Goal: Task Accomplishment & Management: Manage account settings

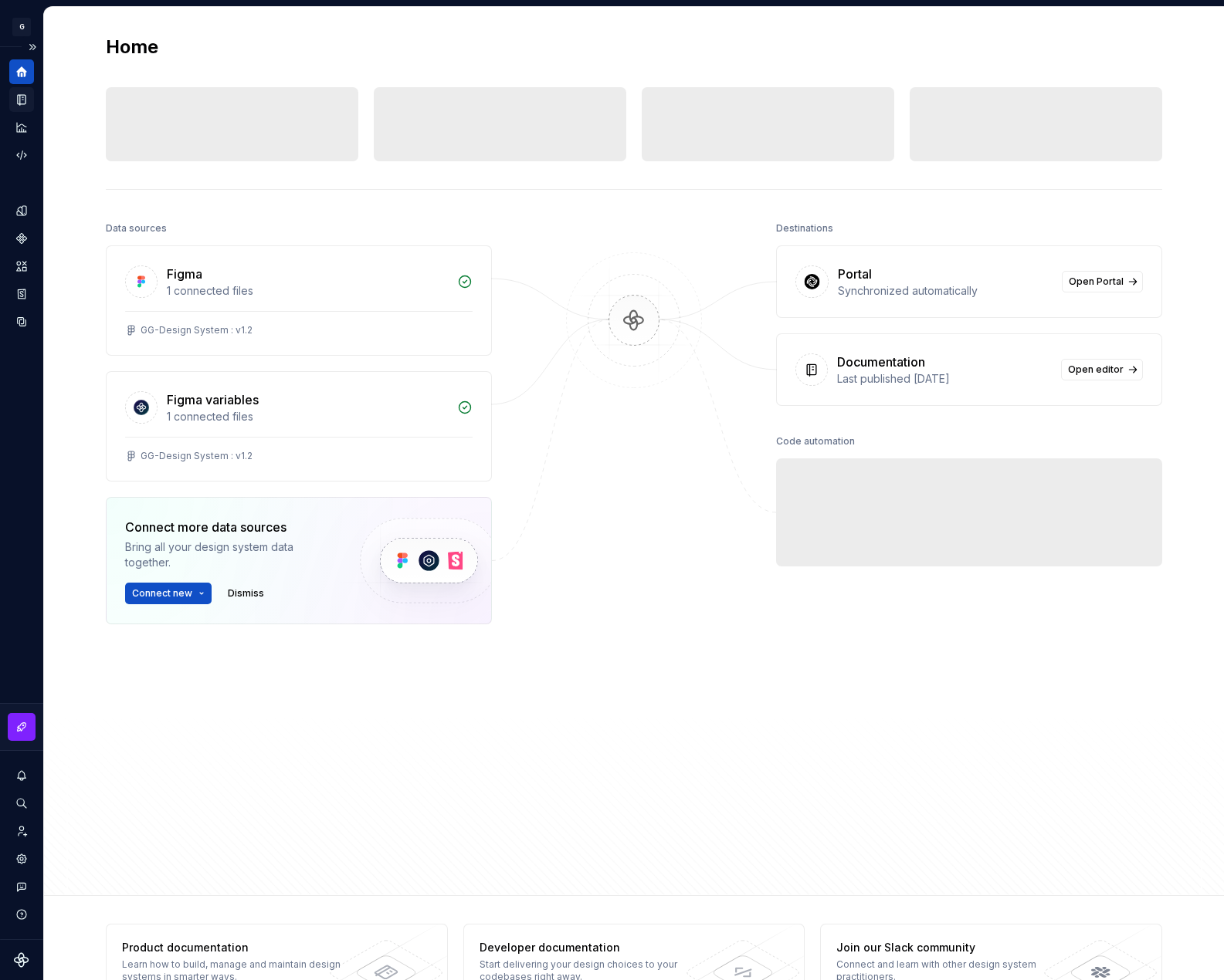
click at [17, 104] on icon "Documentation" at bounding box center [21, 99] width 14 height 14
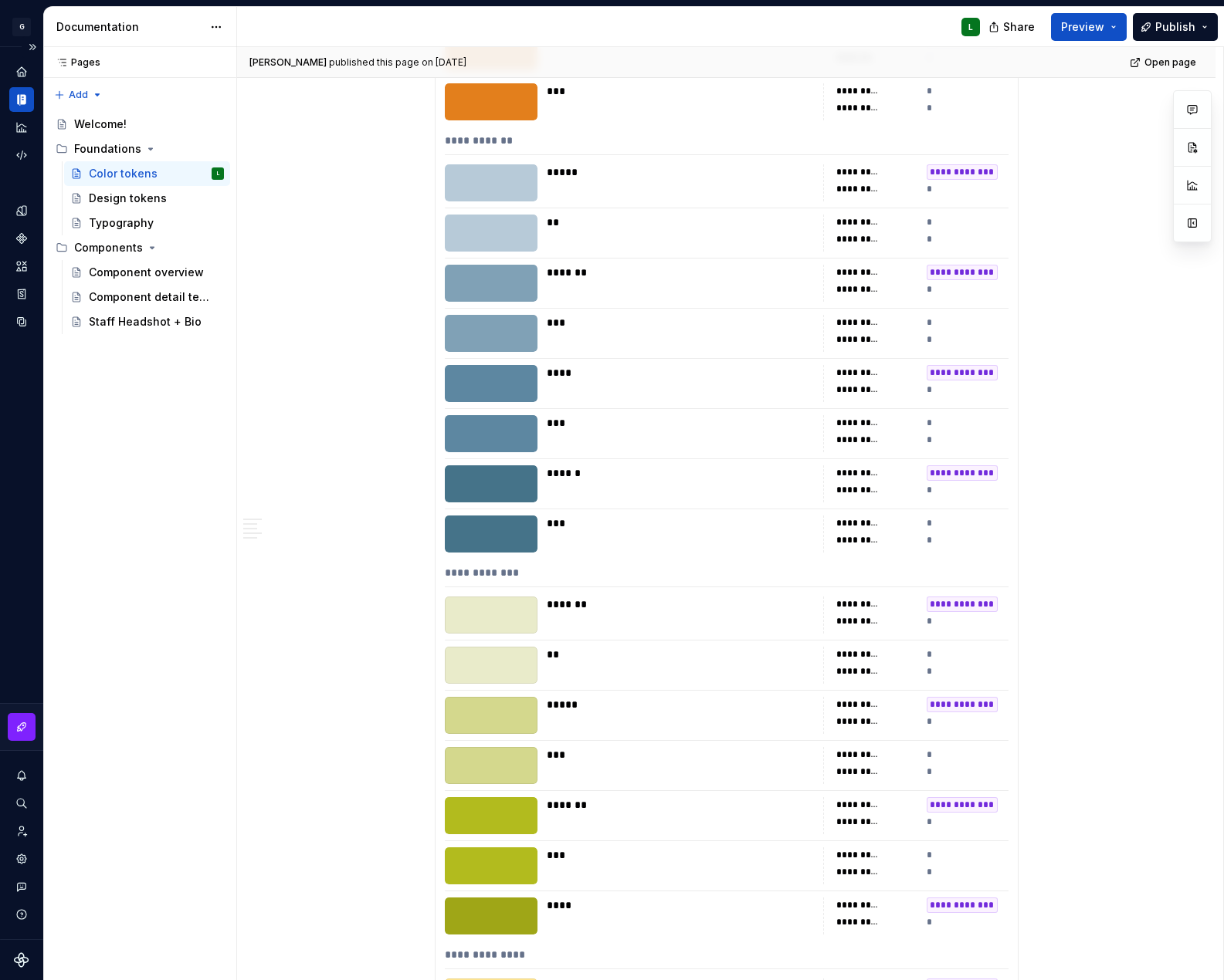
scroll to position [1170, 0]
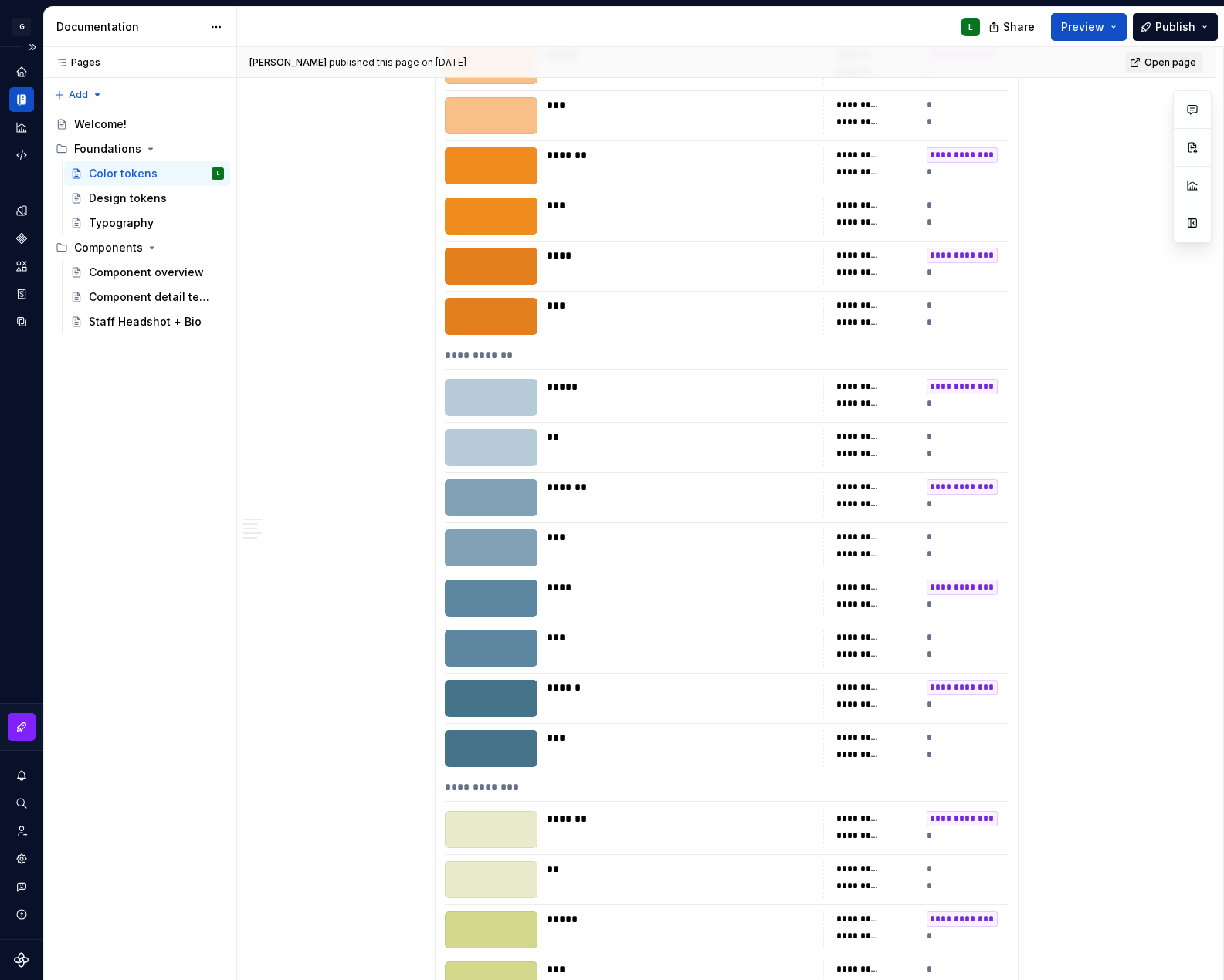
click at [1151, 57] on span "Open page" at bounding box center [1170, 62] width 52 height 13
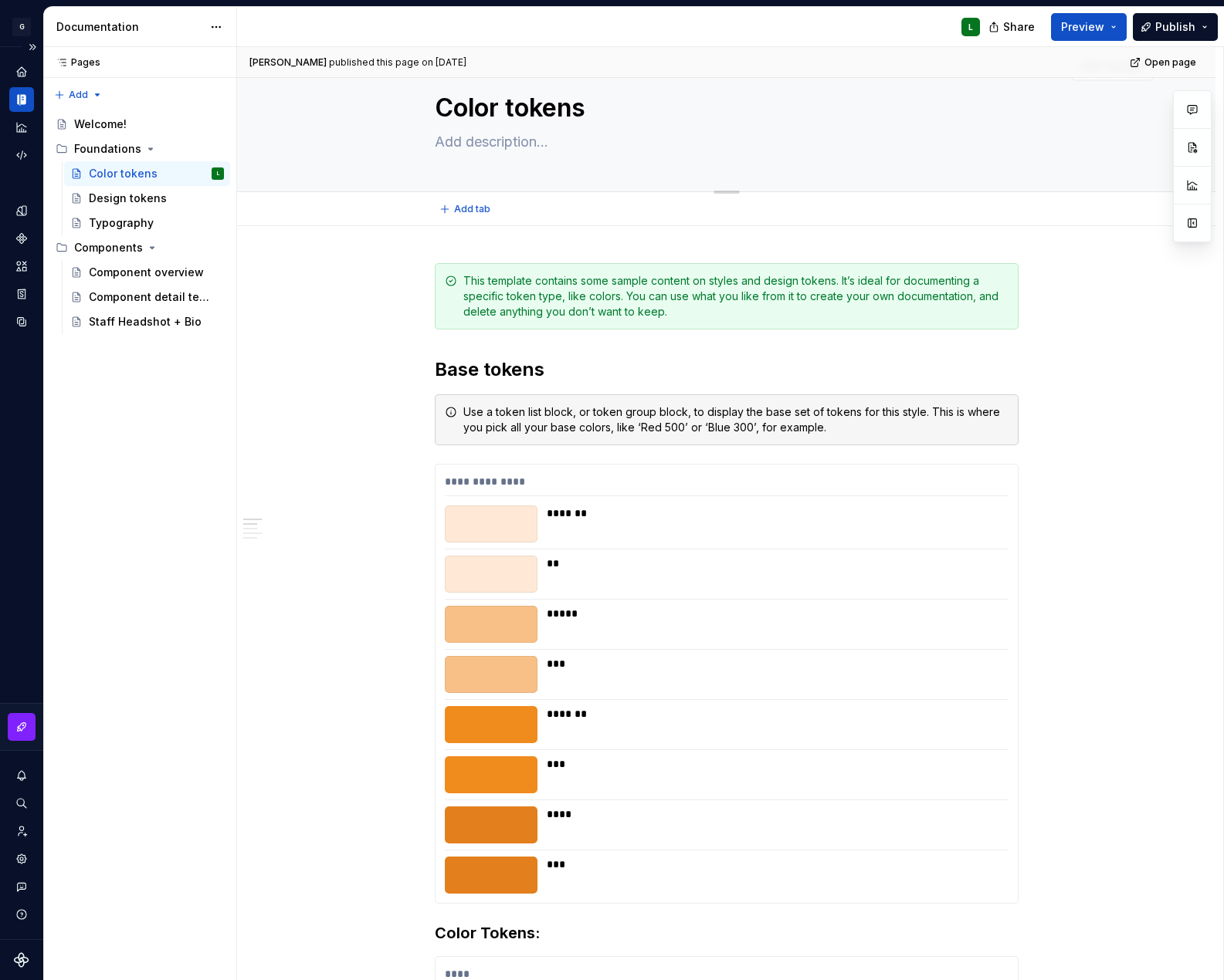
scroll to position [0, 0]
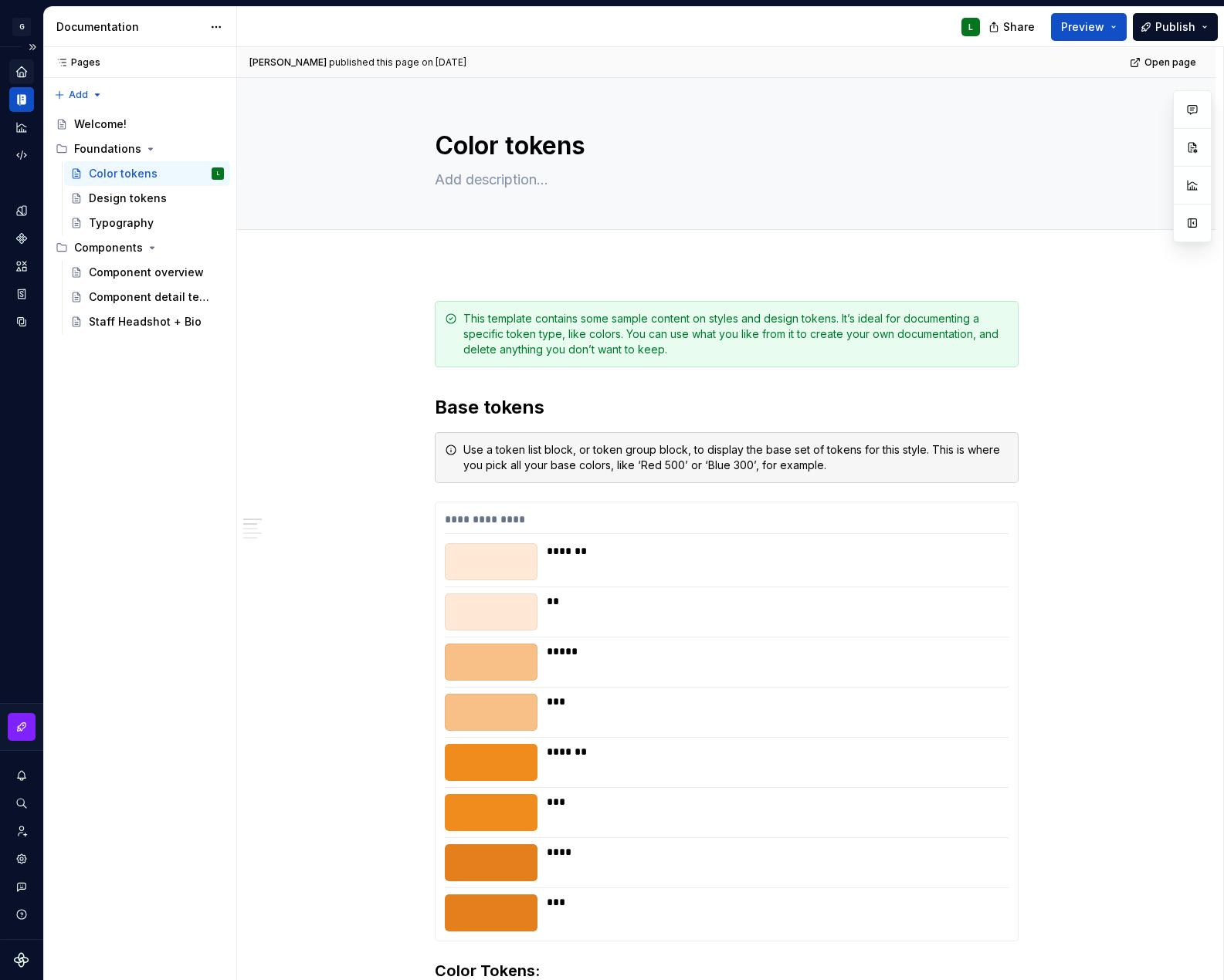
click at [20, 79] on div "Home" at bounding box center [21, 71] width 25 height 25
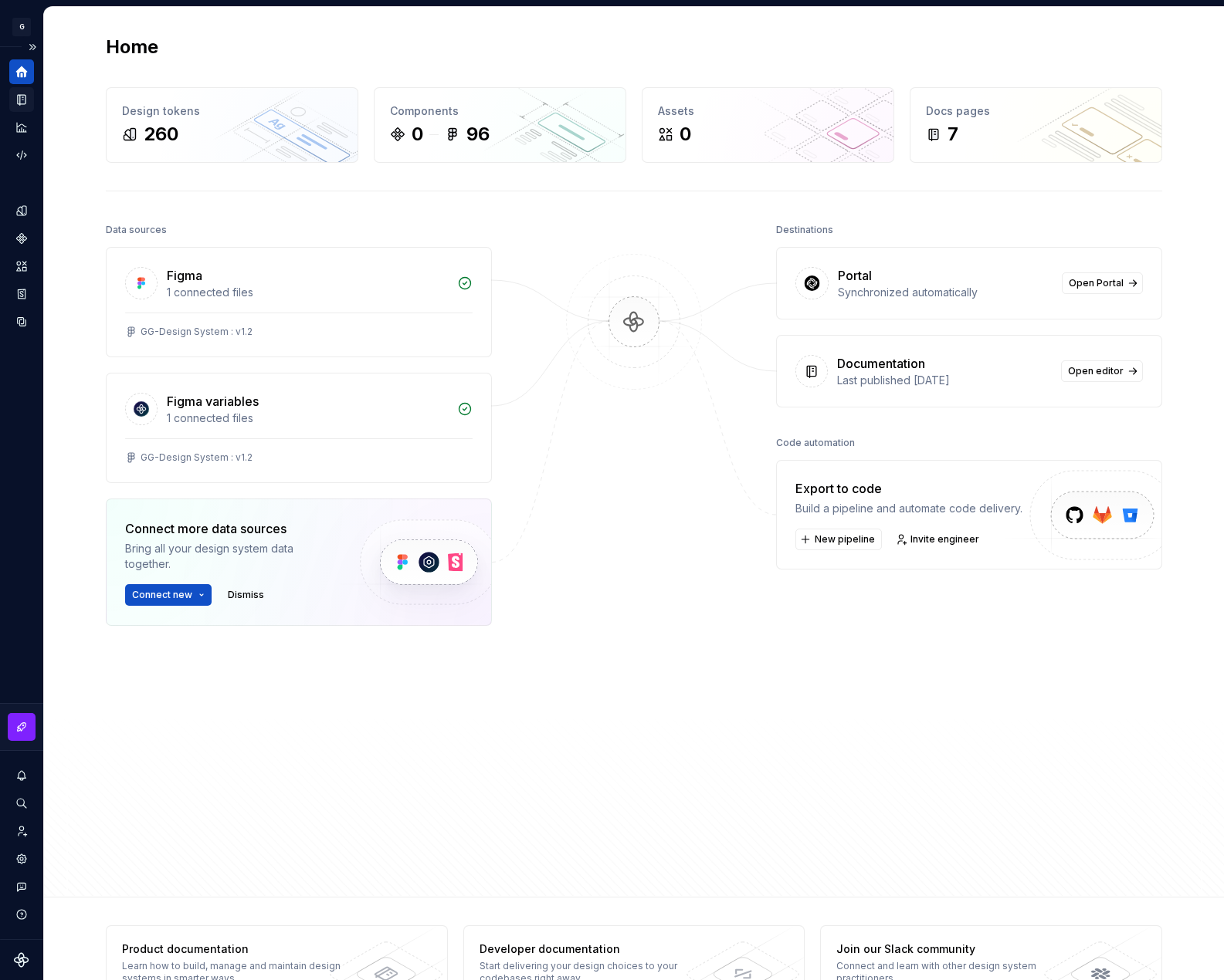
click at [25, 74] on icon "Home" at bounding box center [22, 72] width 12 height 12
click at [30, 28] on html "G GlobalGiving Design System L Design system data Home Design tokens 260 Compon…" at bounding box center [612, 490] width 1224 height 980
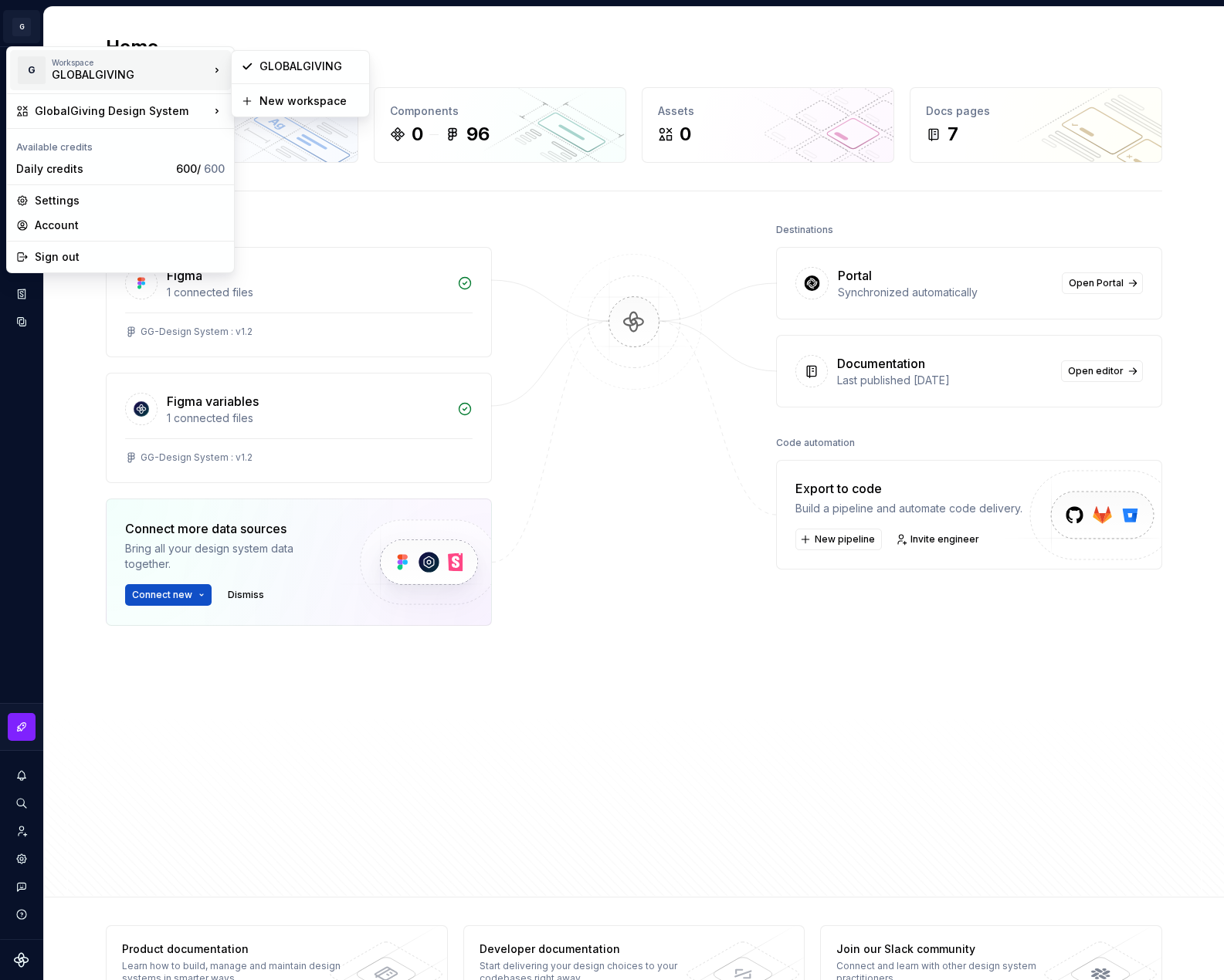
click at [107, 67] on div "GLOBALGIVING" at bounding box center [117, 75] width 132 height 15
click at [300, 62] on div "GLOBALGIVING" at bounding box center [310, 66] width 100 height 15
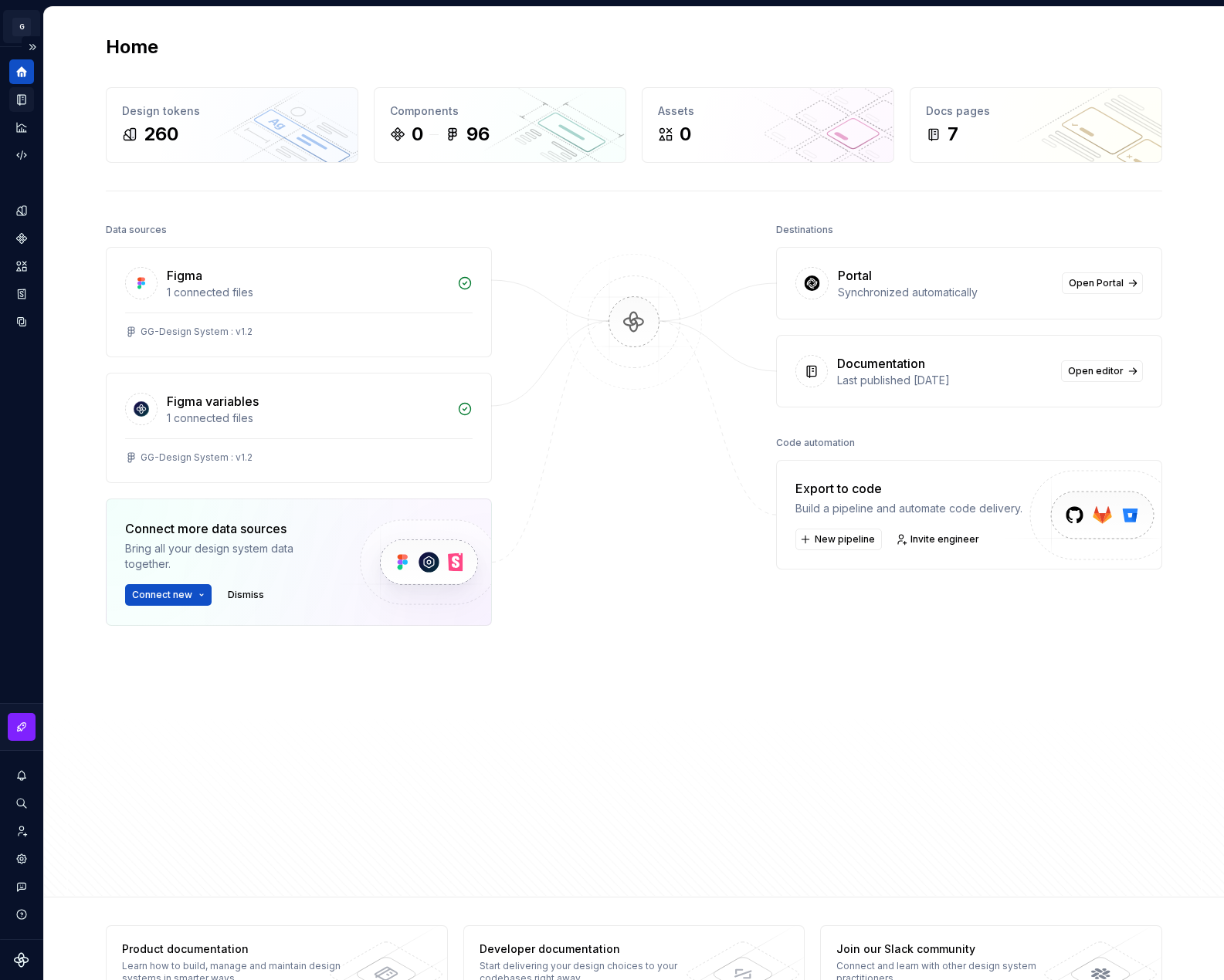
click at [20, 24] on html "G GlobalGiving Design System L Design system data Home Design tokens 260 Compon…" at bounding box center [612, 490] width 1224 height 980
click at [207, 25] on html "G GlobalGiving Design System L Design system data Home Design tokens 260 Compon…" at bounding box center [612, 490] width 1224 height 980
click at [26, 21] on html "G GlobalGiving Design System L Design system data Home Design tokens 260 Compon…" at bounding box center [612, 490] width 1224 height 980
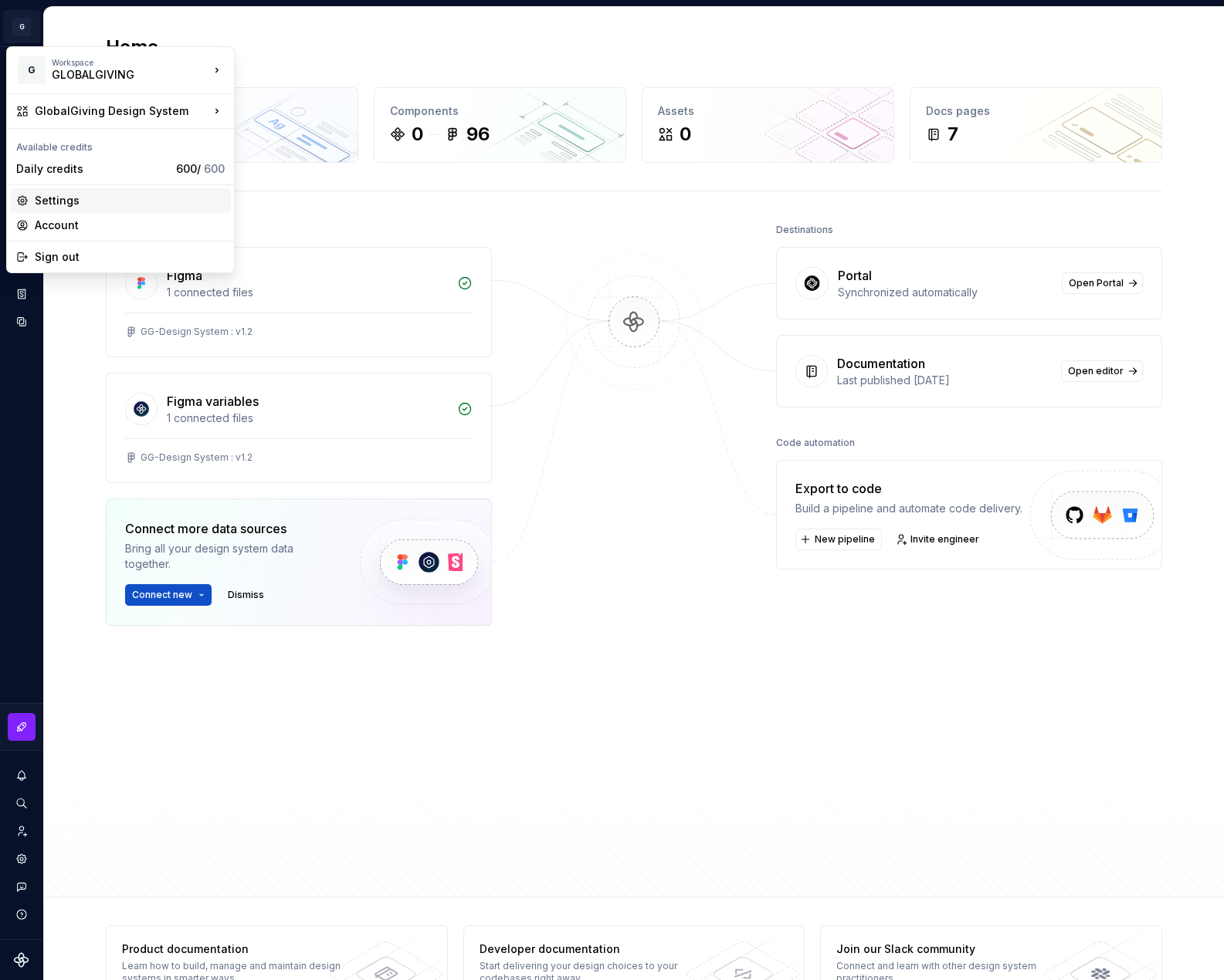
click at [97, 200] on div "Settings" at bounding box center [130, 200] width 190 height 15
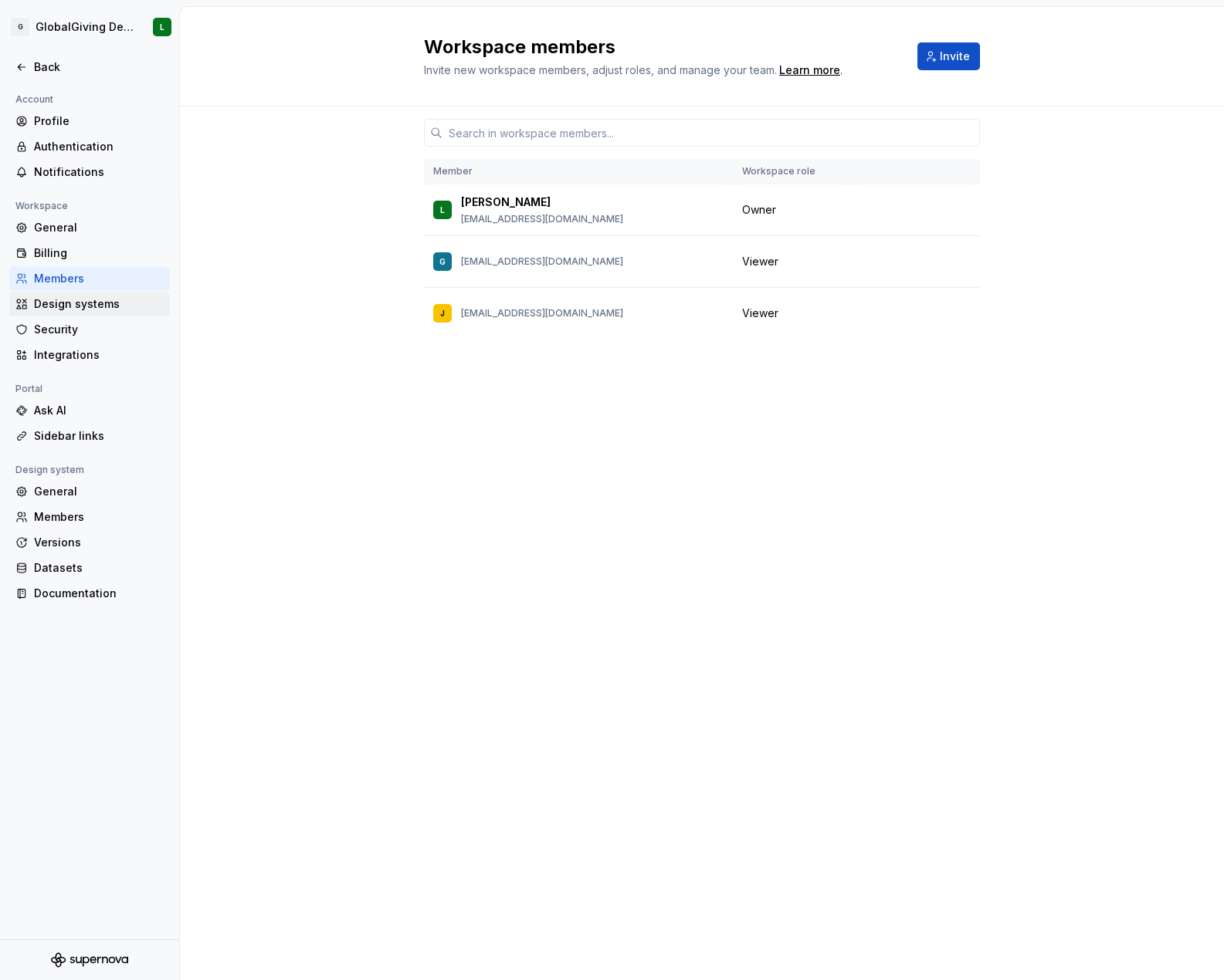
click at [86, 300] on div "Design systems" at bounding box center [98, 304] width 130 height 15
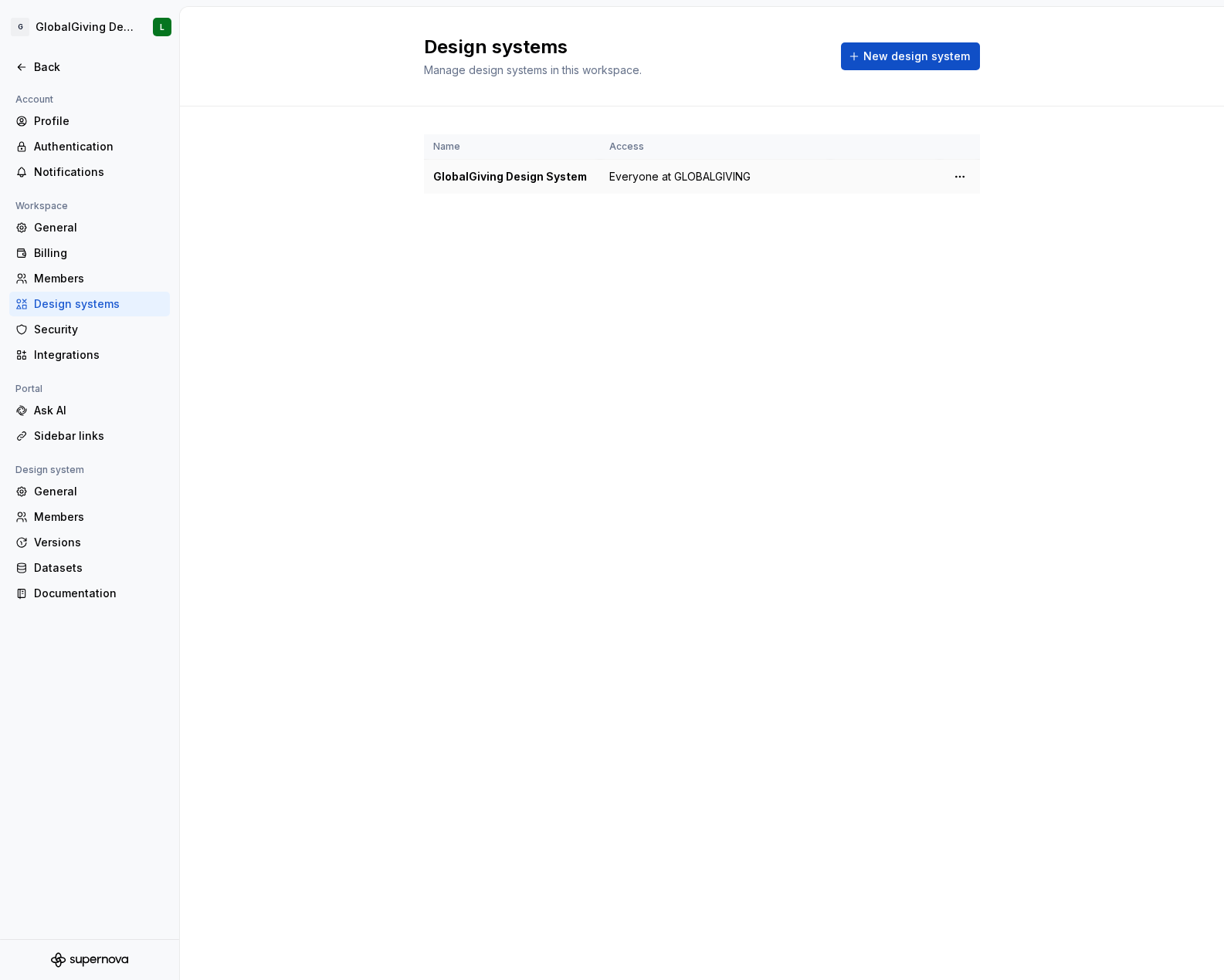
click at [659, 188] on td "Everyone at GLOBALGIVING" at bounding box center [715, 176] width 230 height 35
click at [66, 349] on div "Integrations" at bounding box center [98, 355] width 130 height 15
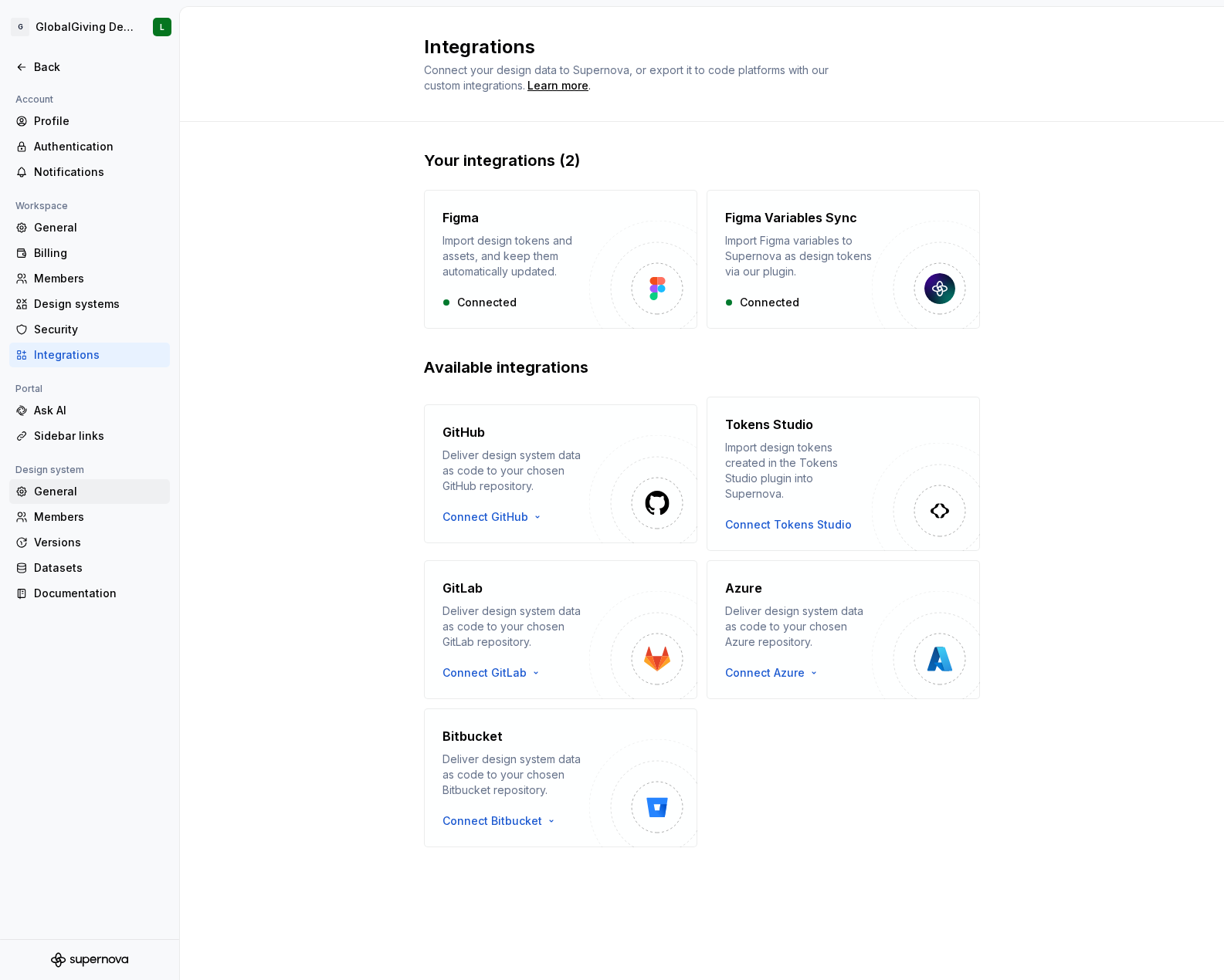
click at [76, 497] on div "General" at bounding box center [98, 491] width 130 height 15
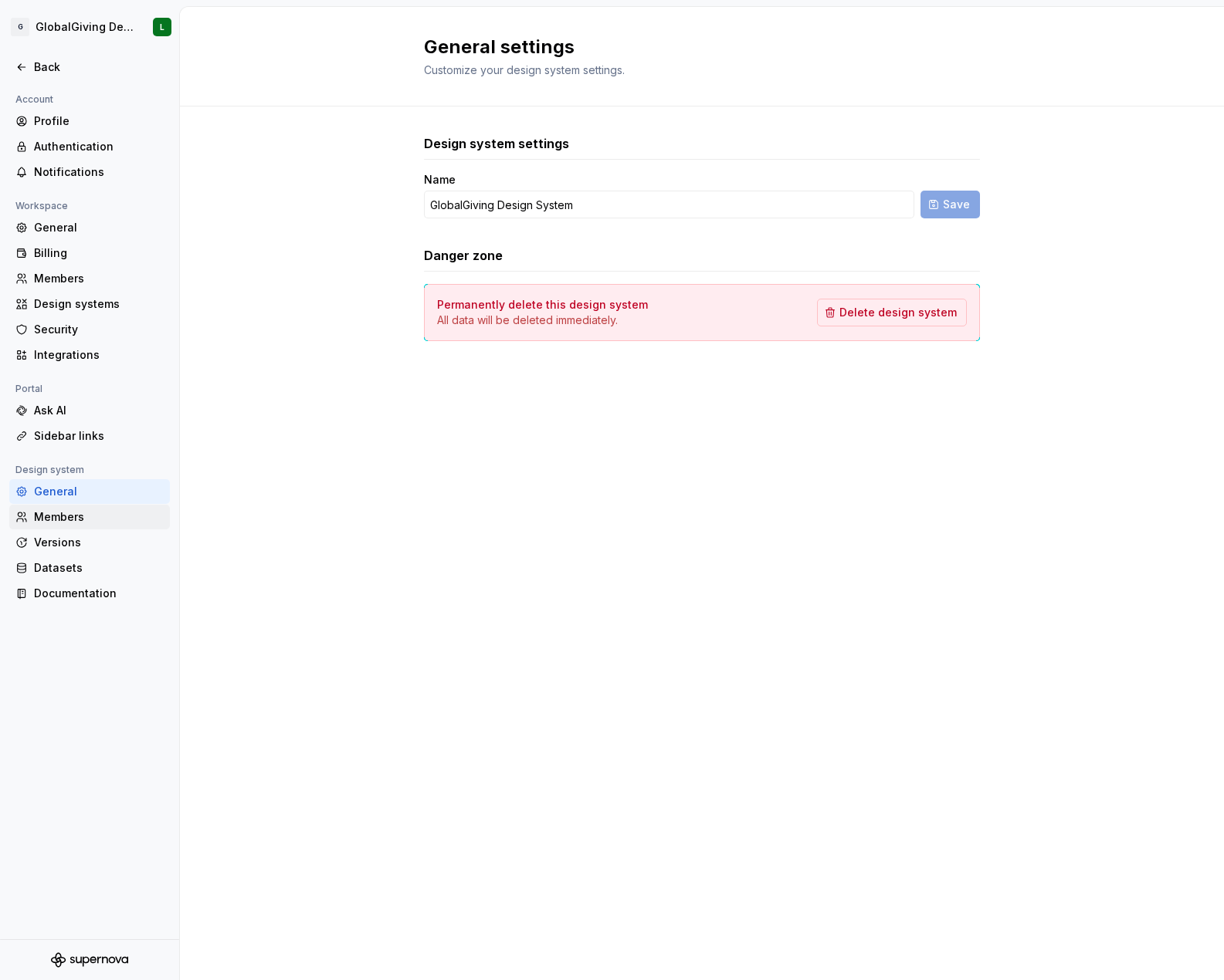
click at [41, 524] on div "Members" at bounding box center [98, 517] width 130 height 15
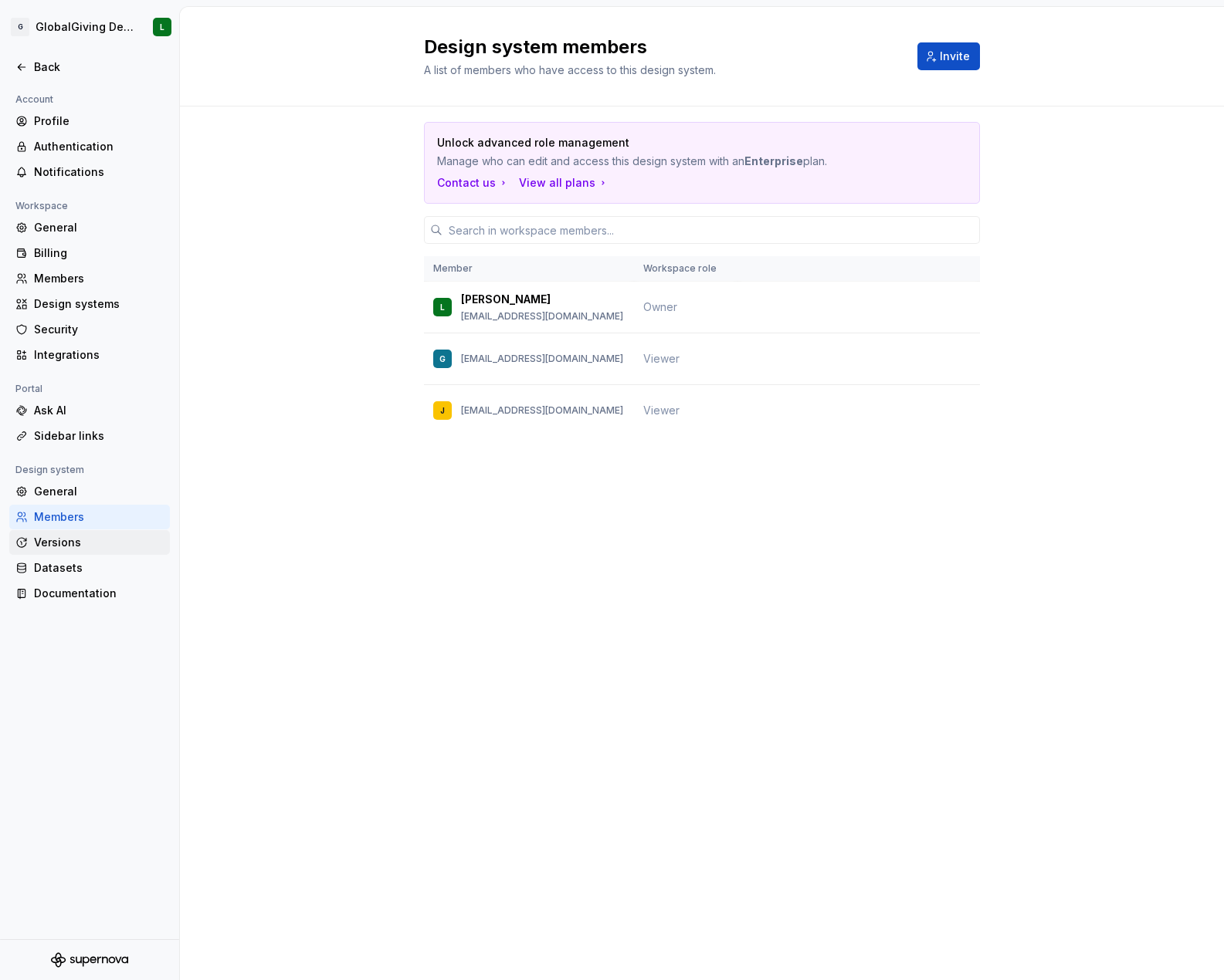
click at [54, 546] on div "Versions" at bounding box center [98, 542] width 130 height 15
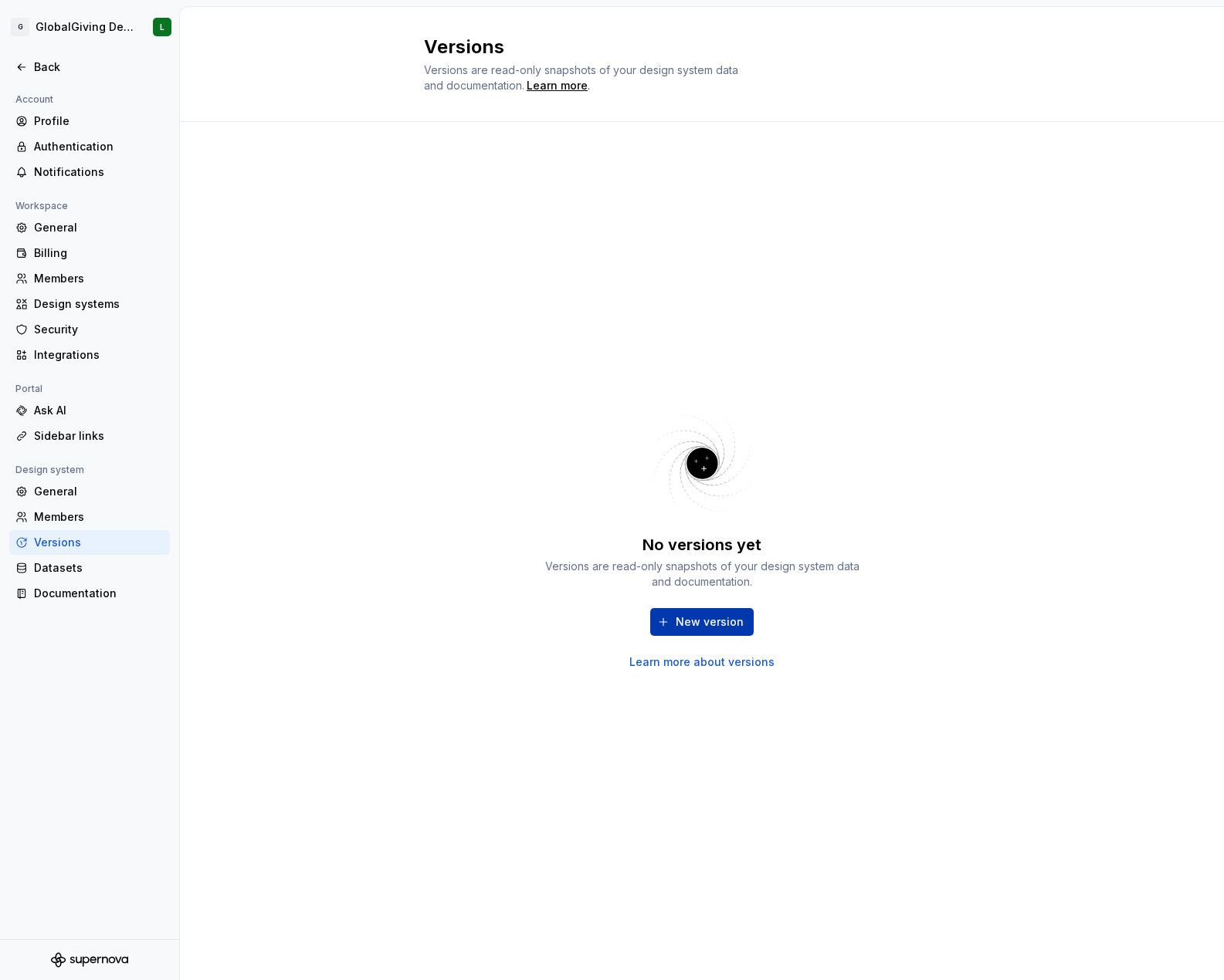
click at [693, 618] on span "New version" at bounding box center [710, 622] width 68 height 15
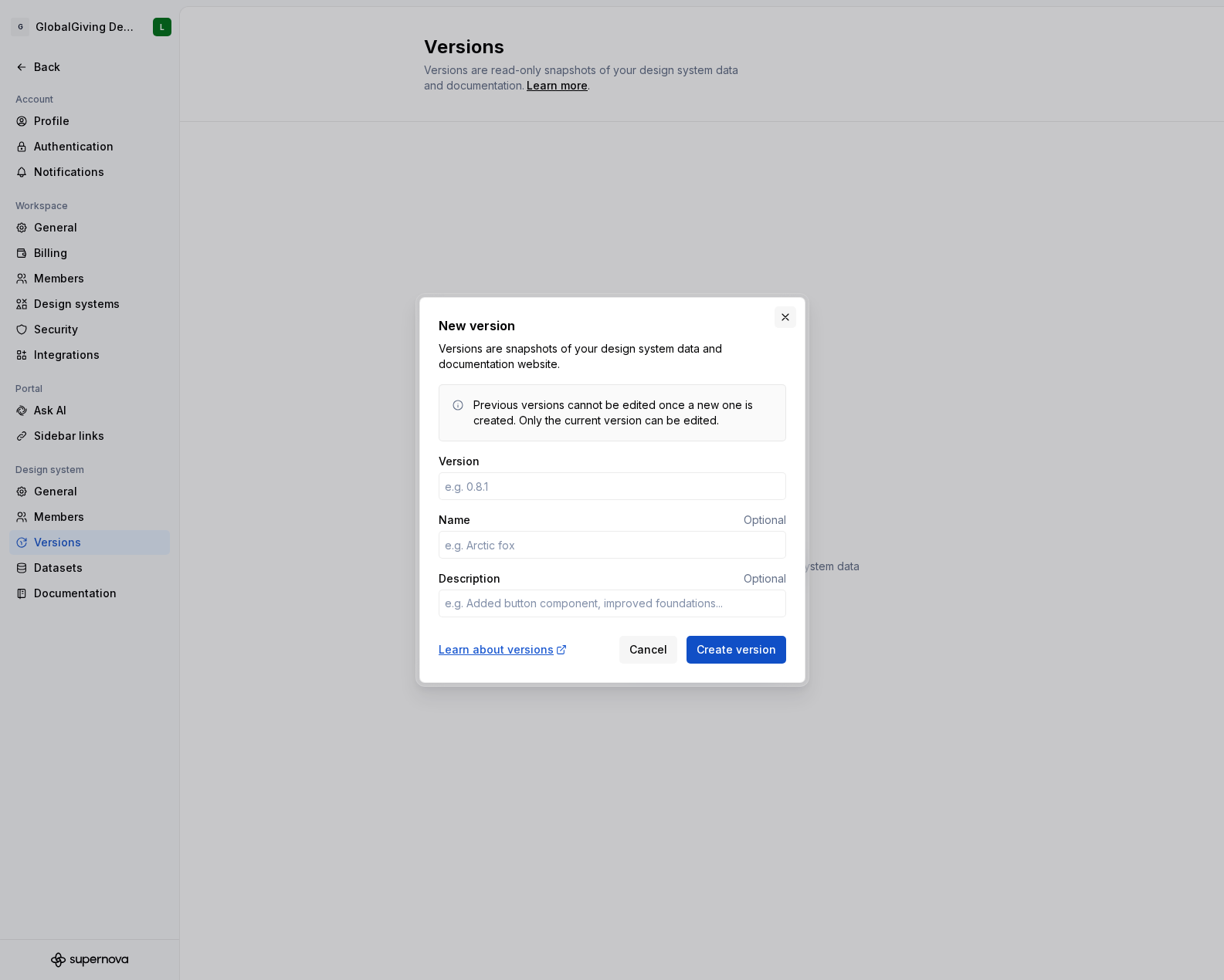
type textarea "*"
click at [783, 308] on button "button" at bounding box center [784, 316] width 21 height 21
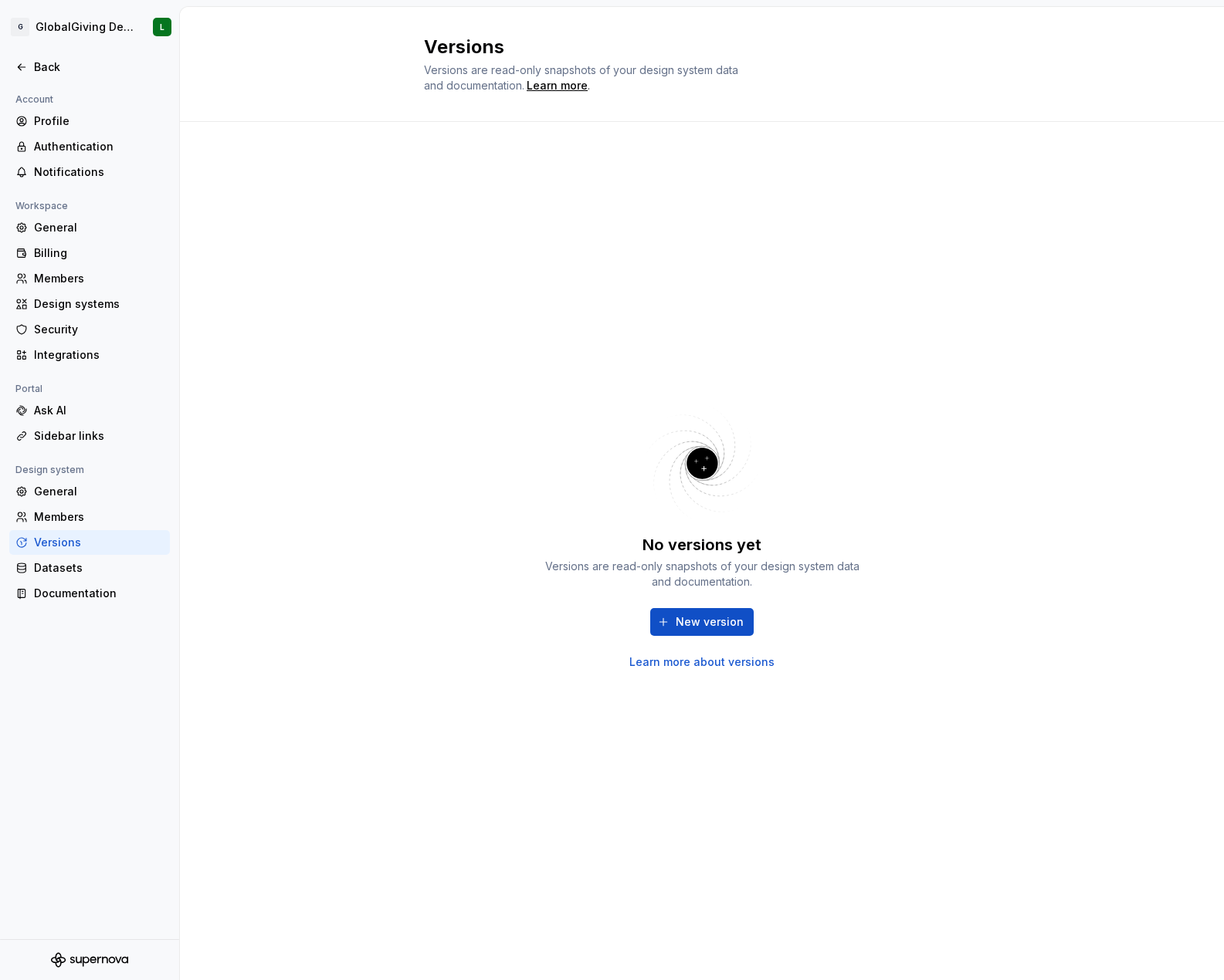
click at [295, 222] on div "No versions yet Versions are read-only snapshots of your design system data and…" at bounding box center [702, 551] width 1044 height 858
